Goal: Information Seeking & Learning: Learn about a topic

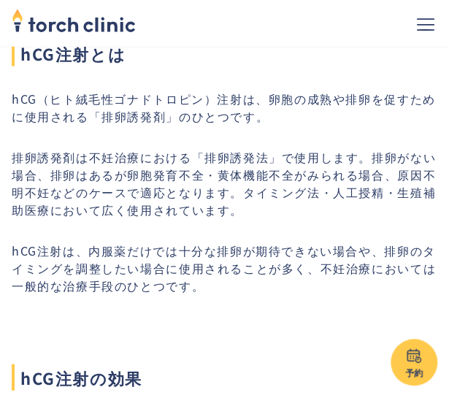
scroll to position [678, 0]
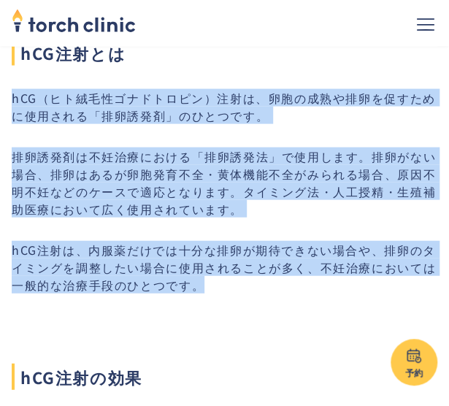
drag, startPoint x: 12, startPoint y: 96, endPoint x: 199, endPoint y: 282, distance: 264.7
copy div "hCG（ヒト絨毛性ゴナドトロピン）注射は、卵胞の成熟や排卵を促すために使用される「排卵誘発剤」のひとつです。 排卵誘発剤は不妊治療における「排卵誘発法」で使用…"
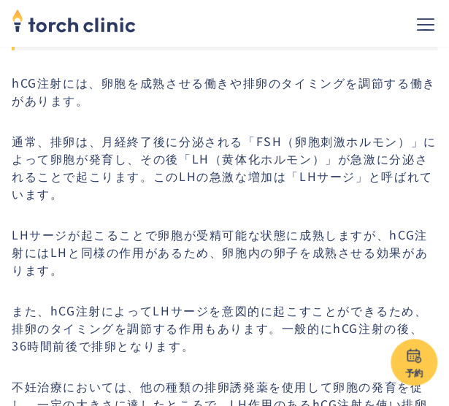
scroll to position [1212, 0]
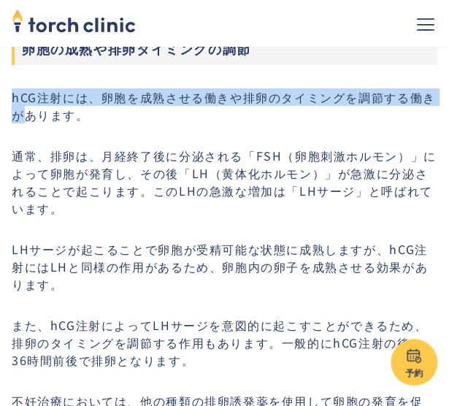
drag, startPoint x: 10, startPoint y: 93, endPoint x: 28, endPoint y: 111, distance: 25.8
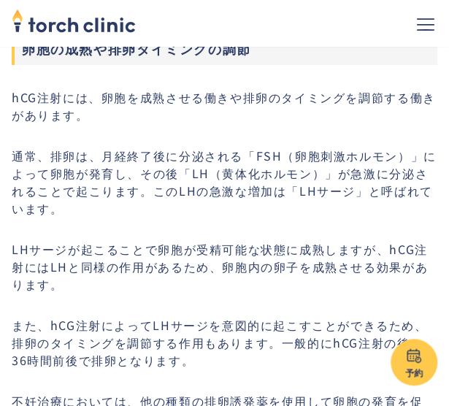
drag, startPoint x: 28, startPoint y: 111, endPoint x: 96, endPoint y: 151, distance: 78.9
click at [96, 151] on p "通常、排卵は、月経終了後に分泌される「FSH（卵胞刺激ホルモン）」によって卵胞が発育し、その後「LH（黄体化ホルモン）」が急激に分泌されることで起こります。こ…" at bounding box center [224, 182] width 425 height 70
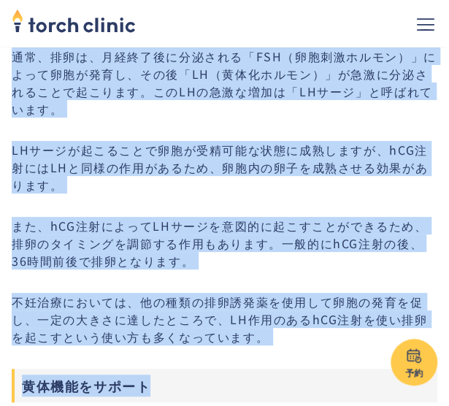
scroll to position [1413, 0]
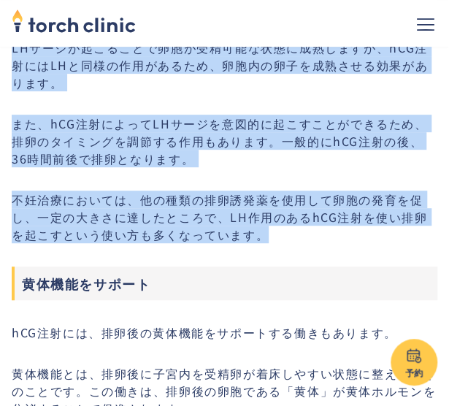
drag, startPoint x: 13, startPoint y: 93, endPoint x: 274, endPoint y: 225, distance: 292.1
copy div "lORemip、dolorsitametconsecteturadipisci。 el、sed、doeiusmodte「INC（utlabore）」etdol…"
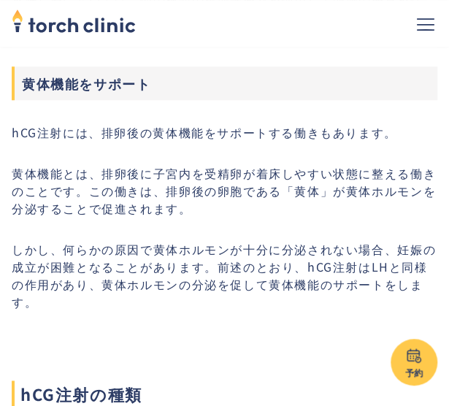
scroll to position [1617, 0]
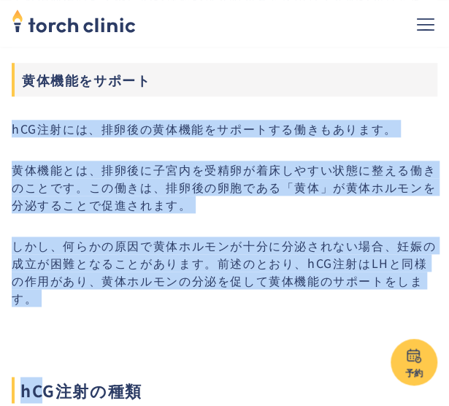
drag, startPoint x: 12, startPoint y: 130, endPoint x: 47, endPoint y: 306, distance: 179.5
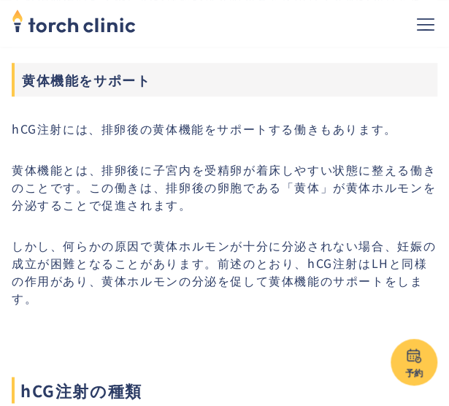
drag, startPoint x: 47, startPoint y: 306, endPoint x: 103, endPoint y: 344, distance: 67.2
click at [103, 344] on h2 "hCG注射の種類" at bounding box center [224, 365] width 425 height 76
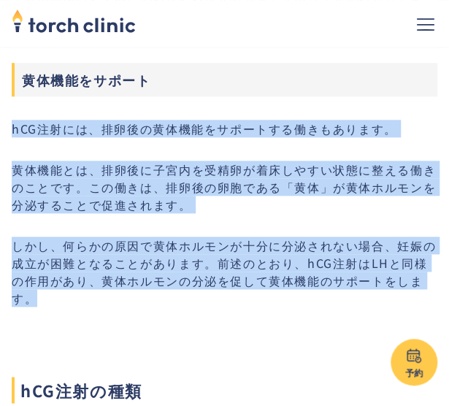
drag, startPoint x: 12, startPoint y: 123, endPoint x: 74, endPoint y: 301, distance: 187.9
copy div "hCG注射には、排卵後の黄体機能をサポートする働きもあります。 黄体機能とは、排卵後に子宮内を受精卵が着床しやすい状態に整える働きのことです。この働きは、排卵…"
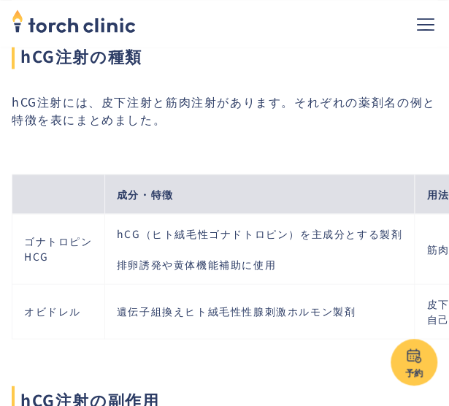
scroll to position [1942, 0]
